Goal: Communication & Community: Answer question/provide support

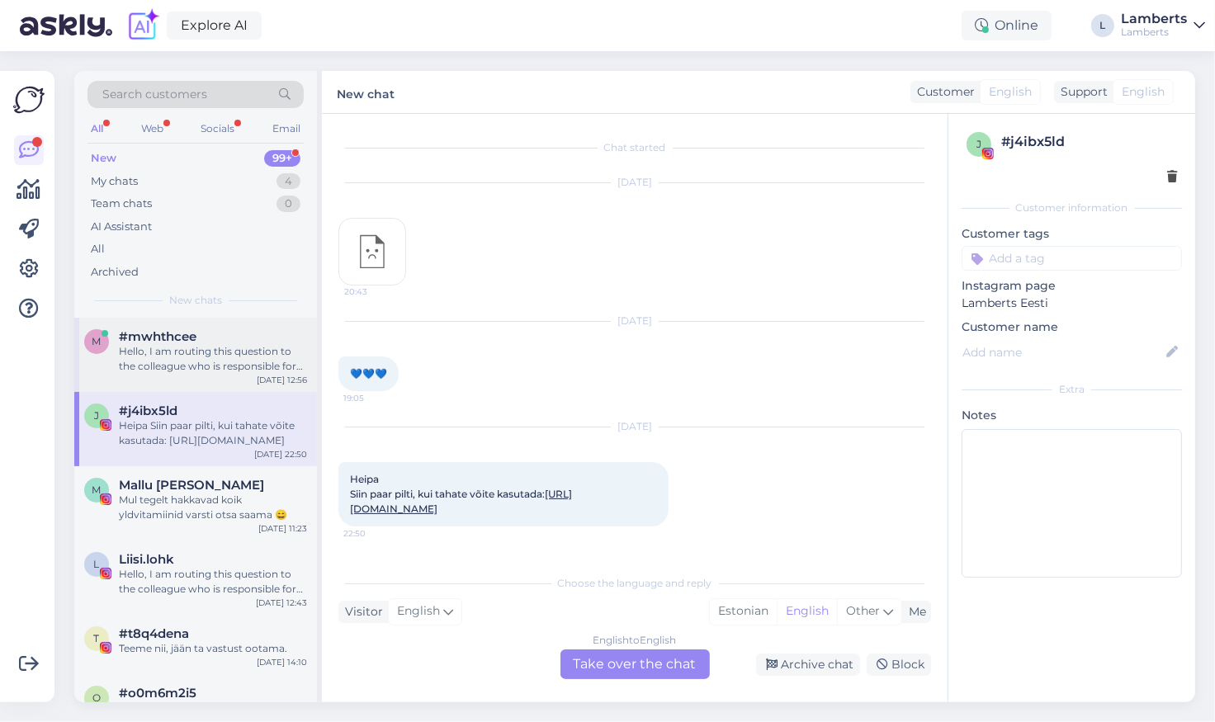
click at [164, 371] on div "Hello, I am routing this question to the colleague who is responsible for this …" at bounding box center [213, 359] width 188 height 30
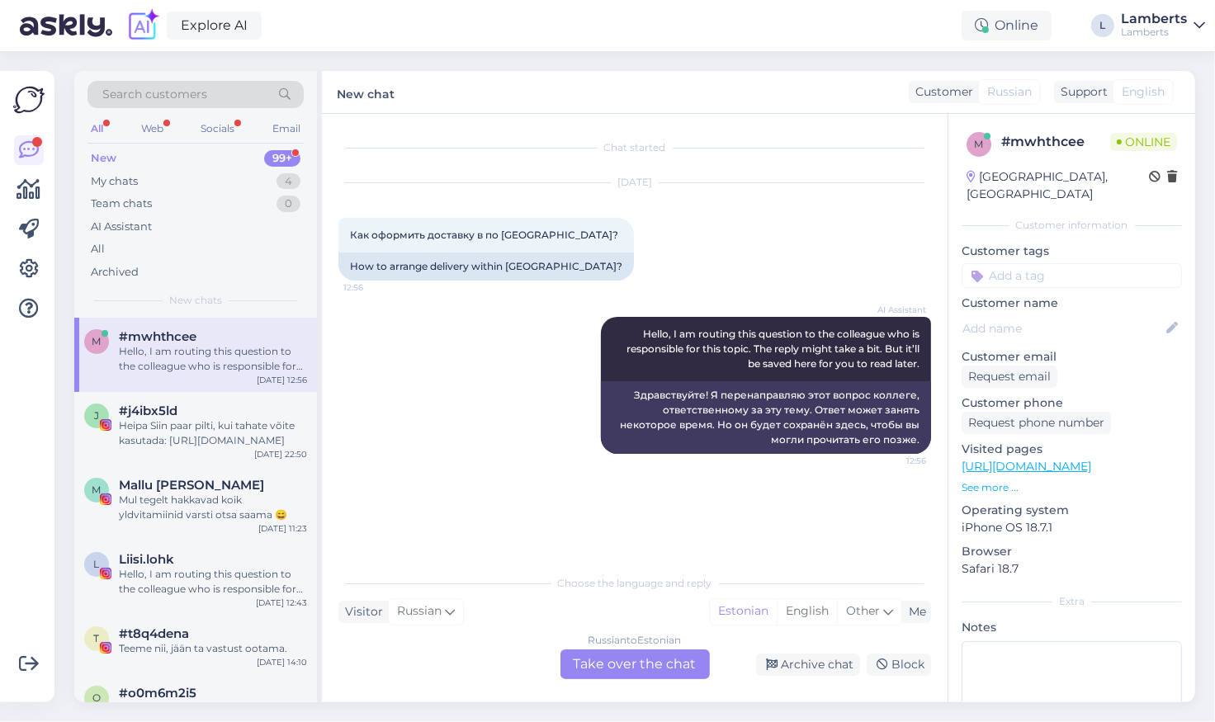
click at [629, 656] on div "Russian to Estonian Take over the chat" at bounding box center [635, 665] width 149 height 30
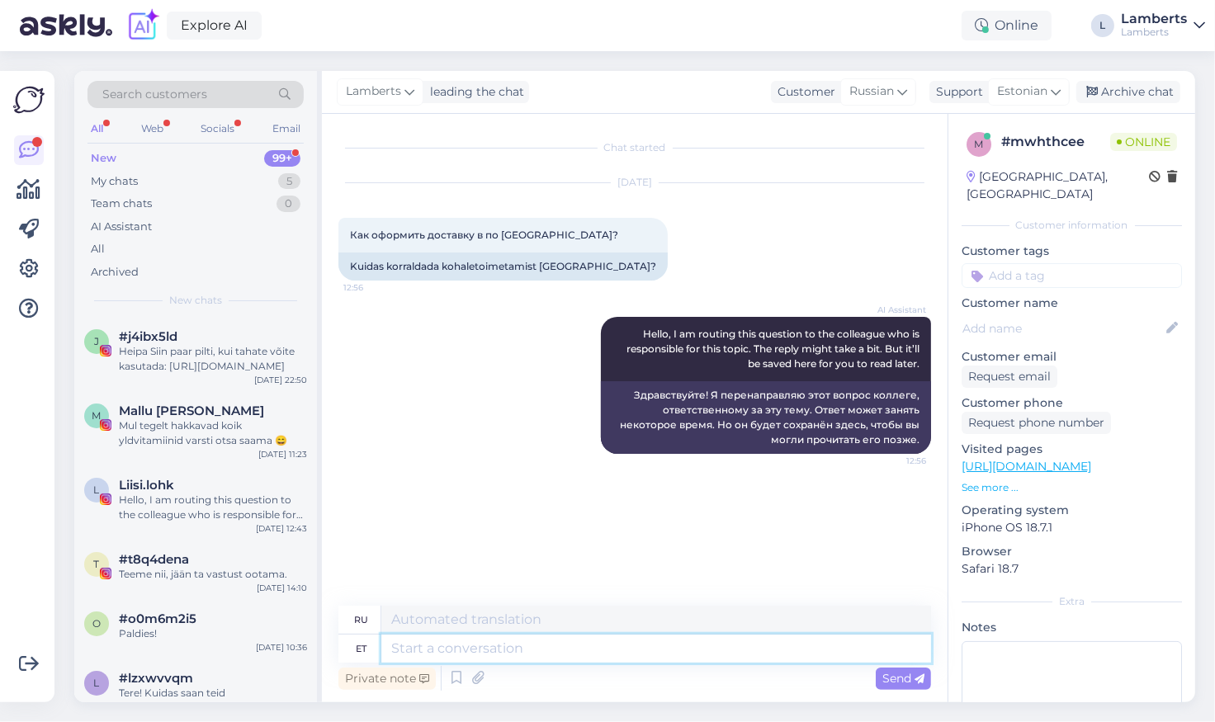
click at [629, 656] on textarea at bounding box center [656, 649] width 550 height 28
type textarea "Tere!"
type textarea "Привет!"
type textarea "Tere! Kahjuks e"
type textarea "Здравствуйте! К сожалению."
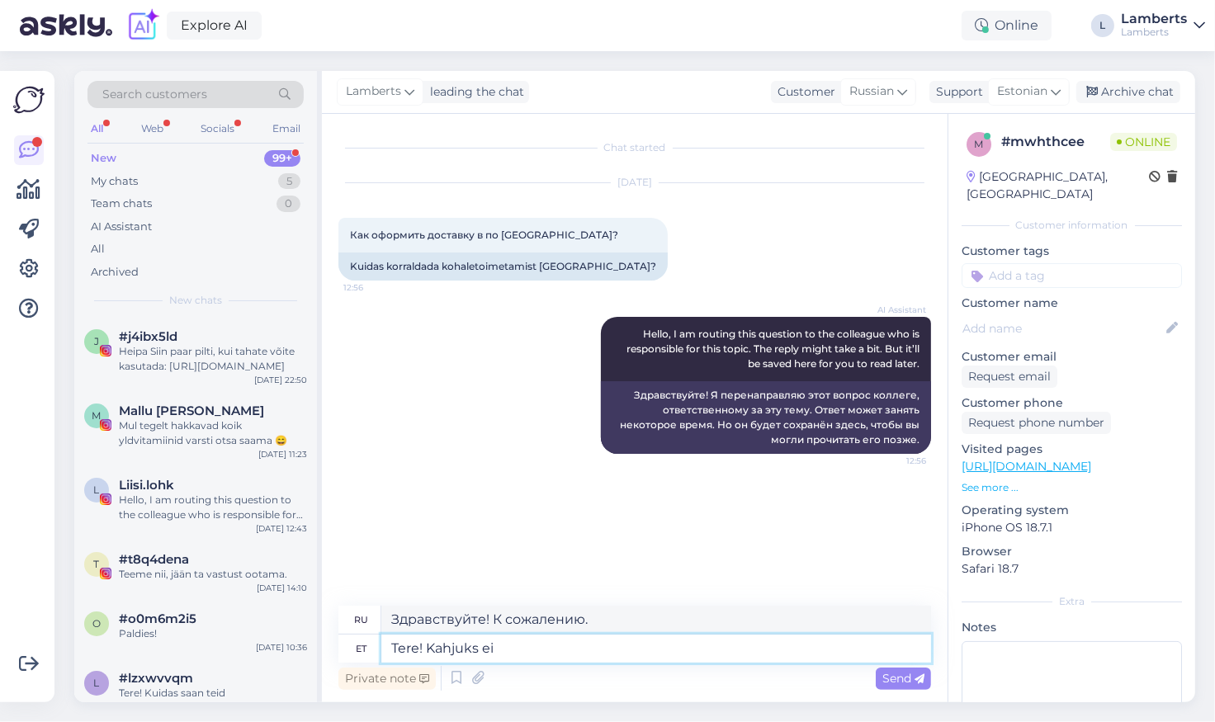
type textarea "Tere! Kahjuks ei"
type textarea "Здравствуйте! К сожалению, нет."
type textarea "Tere! Kahjuks ei tarni"
type textarea "Здравствуйте! К сожалению, мы не осуществляем доставку."
type textarea "Tere! Kahjuks ei tarni me tellimusi"
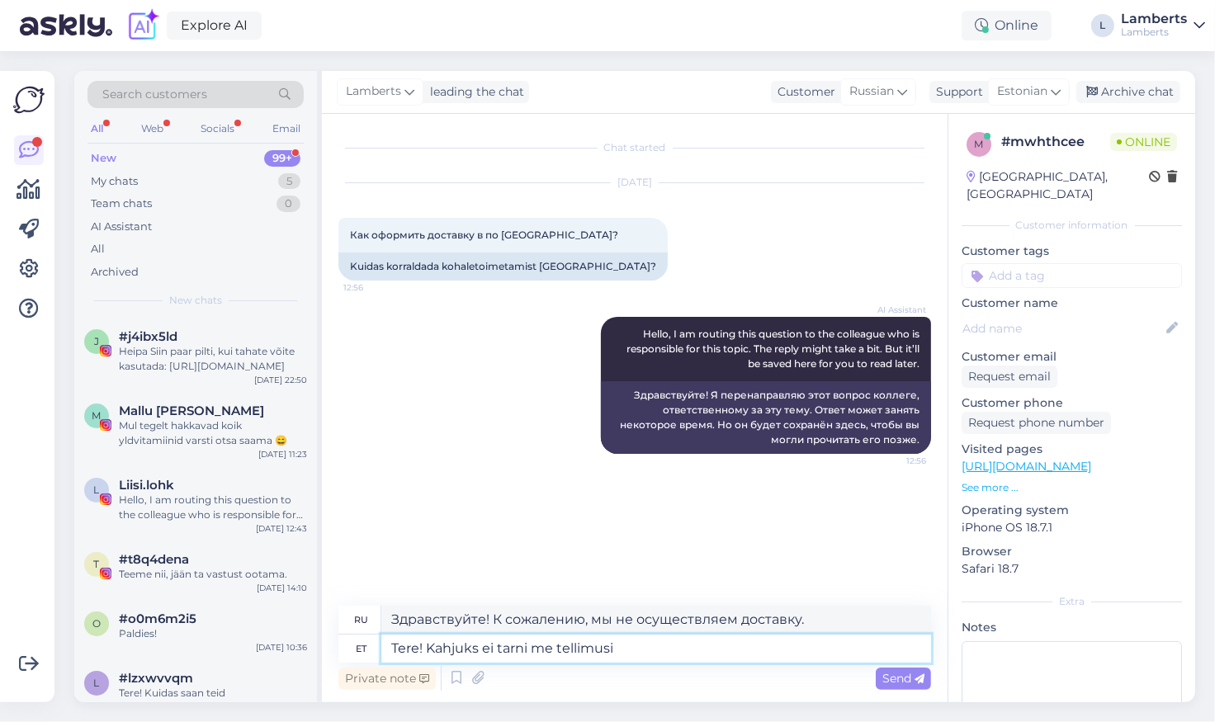
type textarea "Здравствуйте! К сожалению, мы не осуществляем доставку заказов."
type textarea "Tere! Kahjuks ei tarni me tellimusi [GEOGRAPHIC_DATA]."
type textarea "Здравствуйте! К сожалению, мы не доставляем заказы в [GEOGRAPHIC_DATA]."
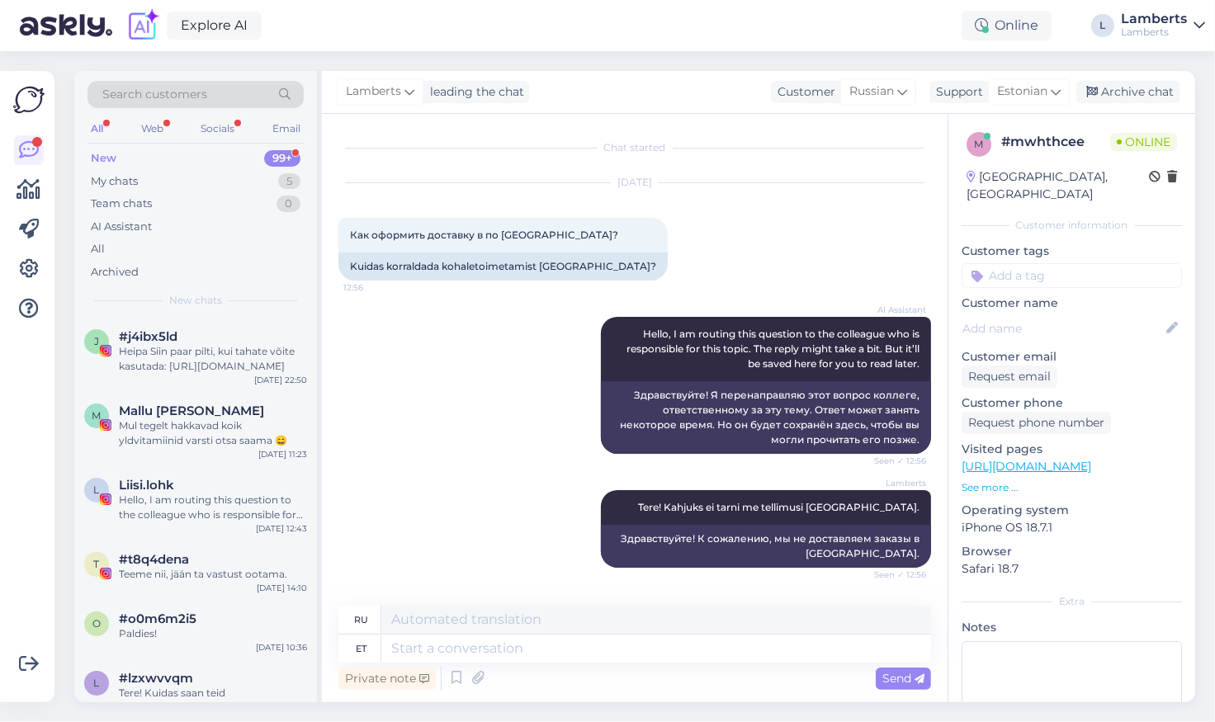
click at [780, 41] on div "Explore AI Online L [PERSON_NAME]" at bounding box center [607, 25] width 1215 height 51
